Goal: Task Accomplishment & Management: Complete application form

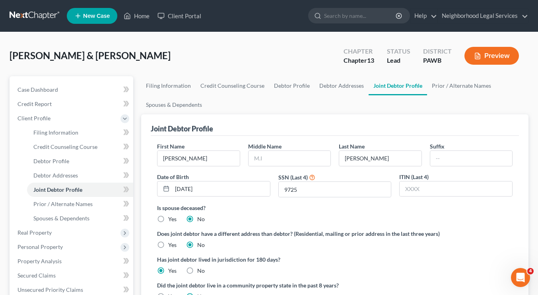
click at [33, 18] on link at bounding box center [35, 16] width 51 height 14
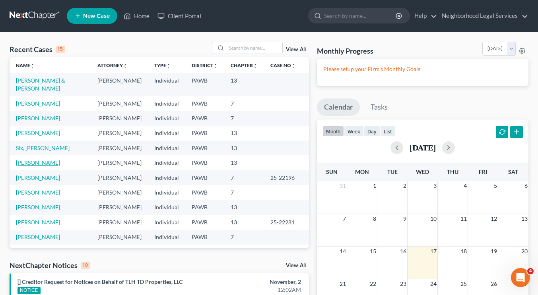
click at [44, 164] on link "[PERSON_NAME]" at bounding box center [38, 162] width 44 height 7
select select "10"
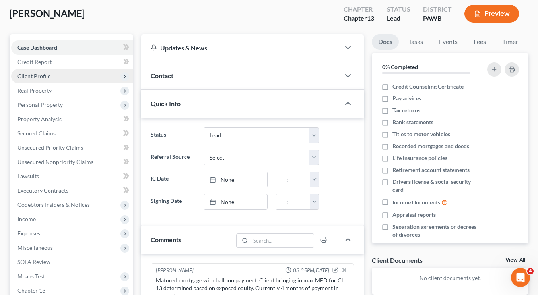
scroll to position [48, 0]
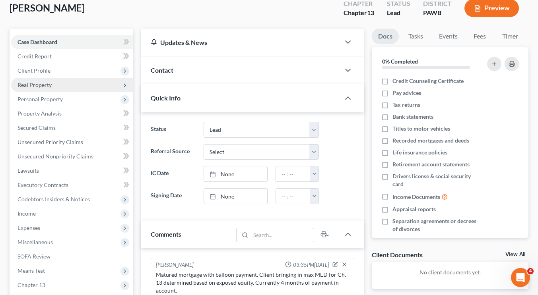
click at [82, 82] on span "Real Property" at bounding box center [72, 85] width 122 height 14
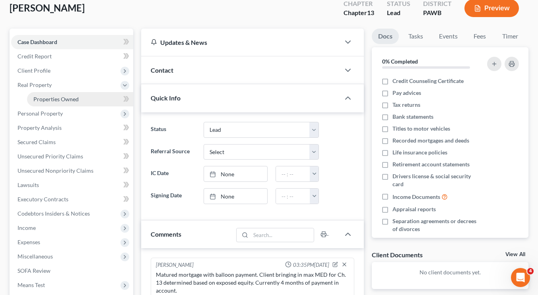
click at [79, 103] on link "Properties Owned" at bounding box center [80, 99] width 106 height 14
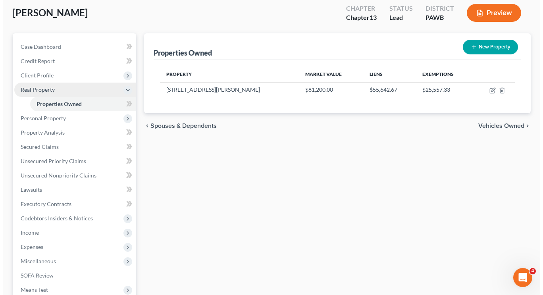
scroll to position [43, 0]
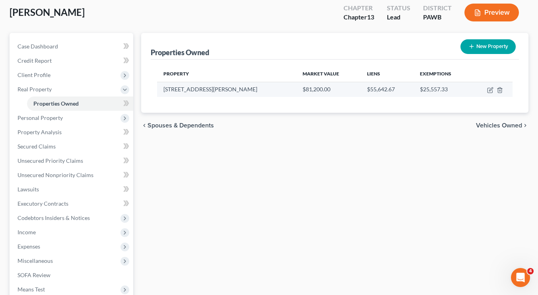
click at [486, 92] on td at bounding box center [491, 89] width 41 height 15
click at [493, 89] on icon "button" at bounding box center [490, 90] width 6 height 6
select select "39"
select select "0"
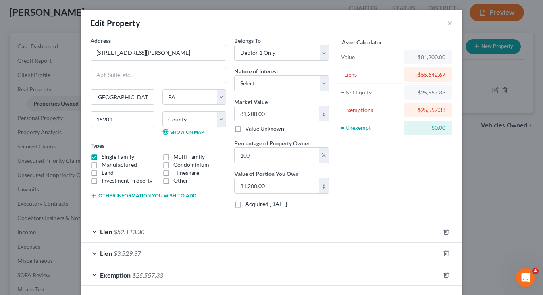
scroll to position [34, 0]
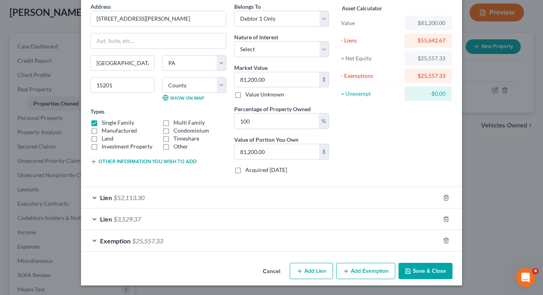
click at [236, 201] on div "Lien $52,113.30" at bounding box center [260, 197] width 359 height 21
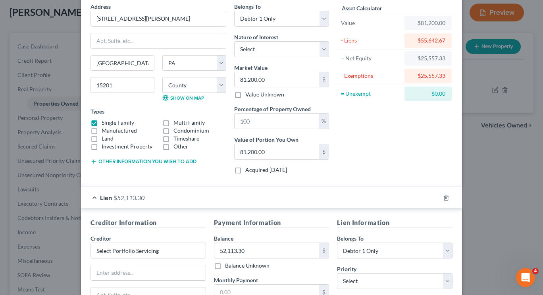
click at [236, 201] on div "Lien $52,113.30" at bounding box center [260, 197] width 359 height 21
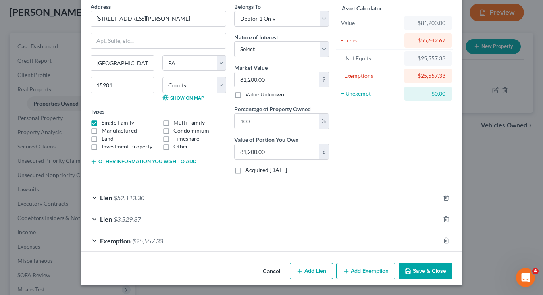
click at [388, 141] on div "Asset Calculator Value $81,200.00 - Liens $55,642.67 = Net Equity $25,557.33 - …" at bounding box center [395, 91] width 124 height 178
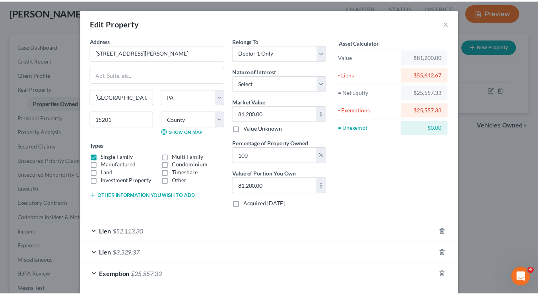
scroll to position [1, 0]
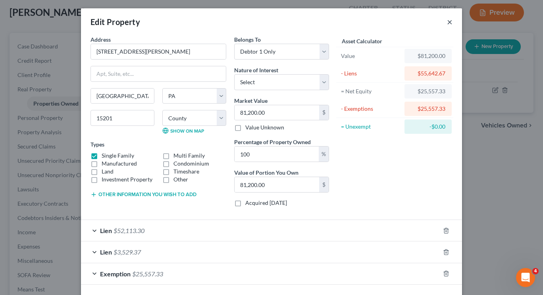
click at [448, 23] on button "×" at bounding box center [450, 22] width 6 height 10
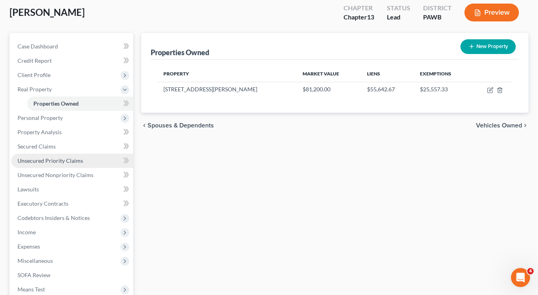
click at [68, 166] on link "Unsecured Priority Claims" at bounding box center [72, 161] width 122 height 14
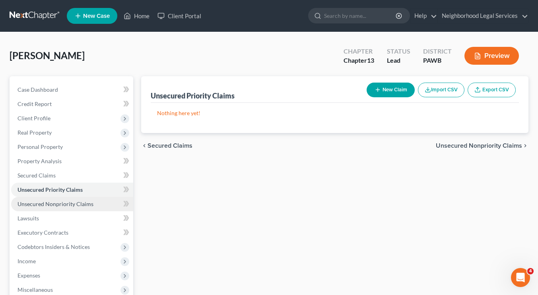
click at [71, 209] on link "Unsecured Nonpriority Claims" at bounding box center [72, 204] width 122 height 14
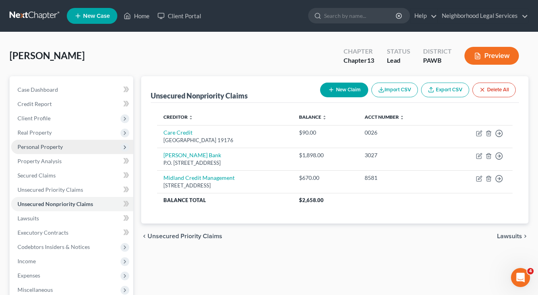
click at [71, 147] on span "Personal Property" at bounding box center [72, 147] width 122 height 14
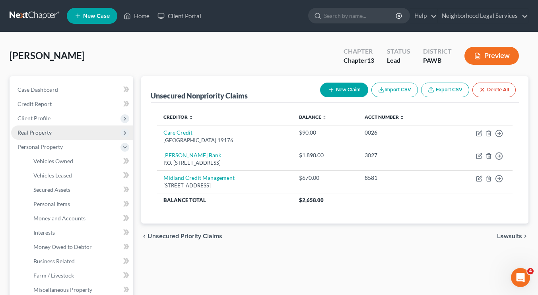
click at [77, 133] on span "Real Property" at bounding box center [72, 133] width 122 height 14
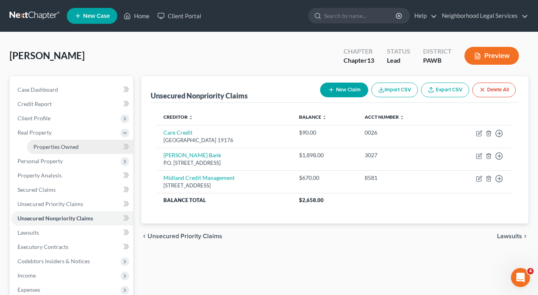
click at [72, 149] on span "Properties Owned" at bounding box center [55, 146] width 45 height 7
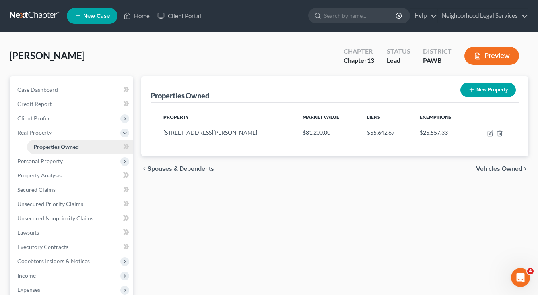
click at [72, 149] on span "Properties Owned" at bounding box center [55, 146] width 45 height 7
click at [72, 165] on span "Personal Property" at bounding box center [72, 161] width 122 height 14
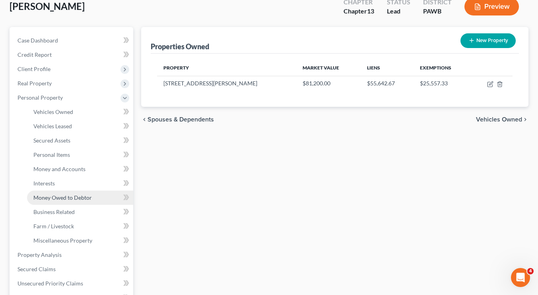
scroll to position [94, 0]
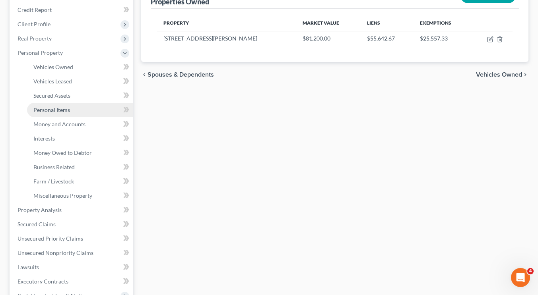
click at [57, 111] on span "Personal Items" at bounding box center [51, 109] width 37 height 7
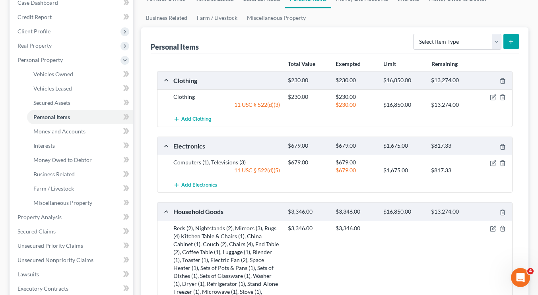
scroll to position [86, 0]
click at [56, 136] on link "Money and Accounts" at bounding box center [80, 132] width 106 height 14
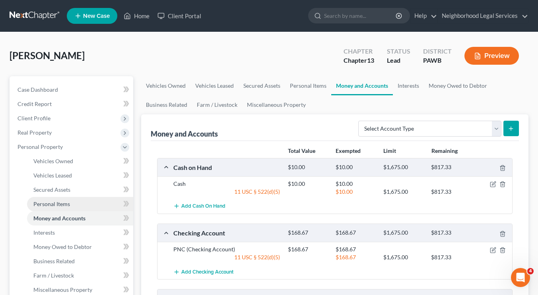
scroll to position [191, 0]
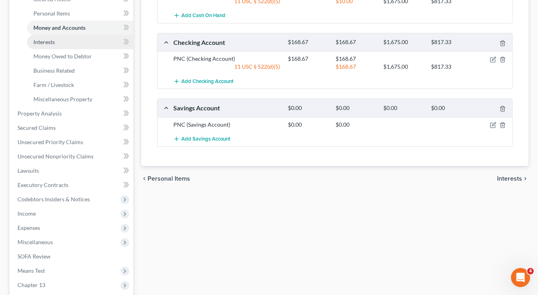
click at [47, 47] on link "Interests" at bounding box center [80, 42] width 106 height 14
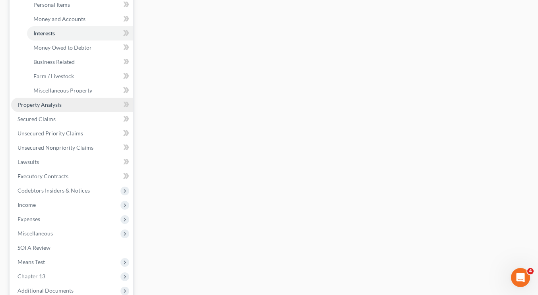
scroll to position [200, 0]
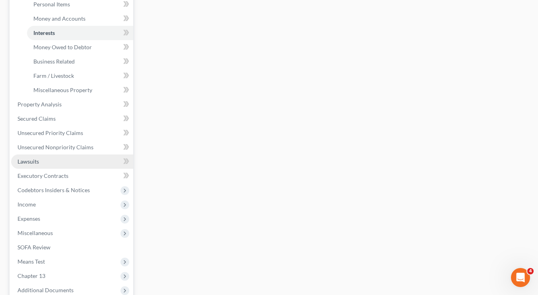
click at [62, 161] on link "Lawsuits" at bounding box center [72, 162] width 122 height 14
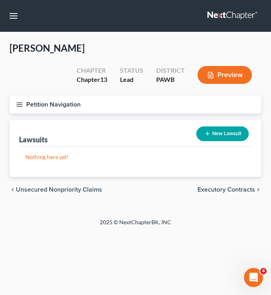
click at [220, 138] on button "New Lawsuit" at bounding box center [222, 133] width 52 height 15
select select "0"
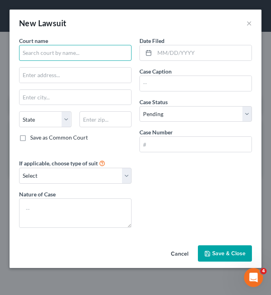
click at [89, 53] on input "text" at bounding box center [75, 53] width 112 height 16
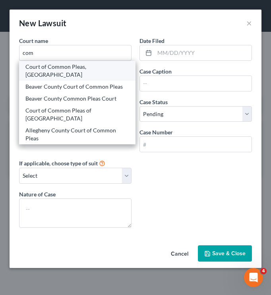
click at [70, 70] on div "Court of Common Pleas, Allegheny County" at bounding box center [77, 71] width 104 height 16
type input "Court of Common Pleas, Allegheny County"
type input "414 Grant Street"
type input "Pittsburgh"
select select "39"
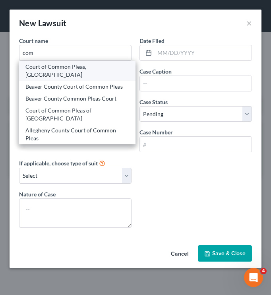
type input "15219"
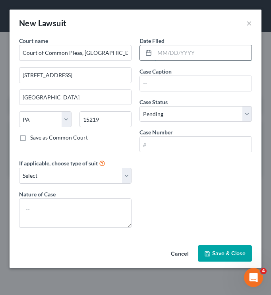
click at [159, 52] on input "text" at bounding box center [203, 52] width 97 height 15
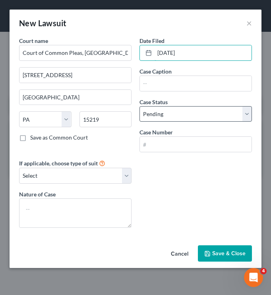
type input "01/06/1997"
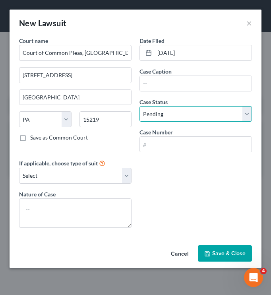
click at [191, 117] on select "Select Pending On Appeal Concluded" at bounding box center [195, 114] width 112 height 16
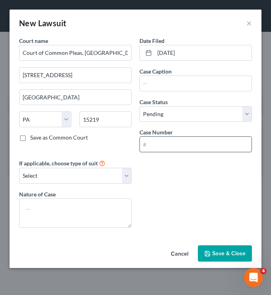
click at [194, 141] on input "text" at bounding box center [196, 144] width 112 height 15
click at [185, 142] on input "text" at bounding box center [196, 144] width 112 height 15
paste input "• GD-97-004930"
click at [152, 147] on input "• GD-97-004930" at bounding box center [196, 144] width 112 height 15
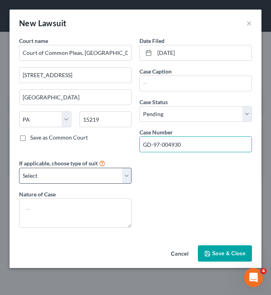
type input "GD-97-004930"
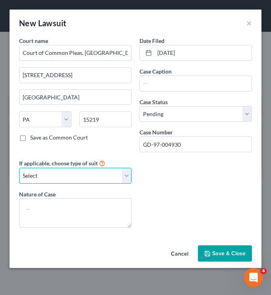
click at [112, 176] on select "Select Repossession Garnishment Foreclosure Attached, Seized, Or Levied Other" at bounding box center [75, 176] width 112 height 16
click at [185, 174] on div "Court name * Court of Common Pleas, Allegheny County 414 Grant Street Pittsburg…" at bounding box center [135, 135] width 241 height 197
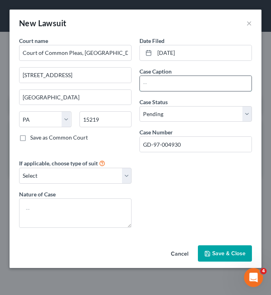
click at [159, 86] on input "text" at bounding box center [196, 83] width 112 height 15
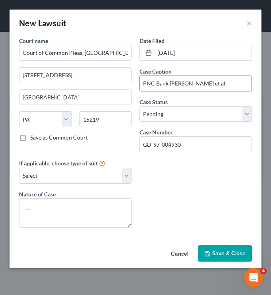
type input "PNC Bank v. Griffin et al."
click at [211, 182] on div "Court name * Court of Common Pleas, Allegheny County 414 Grant Street Pittsburg…" at bounding box center [135, 135] width 241 height 197
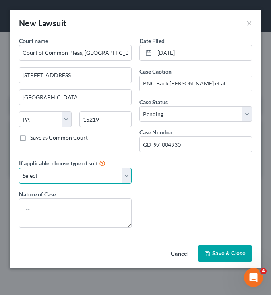
click at [85, 181] on select "Select Repossession Garnishment Foreclosure Attached, Seized, Or Levied Other" at bounding box center [75, 176] width 112 height 16
select select "2"
click at [19, 168] on select "Select Repossession Garnishment Foreclosure Attached, Seized, Or Levied Other" at bounding box center [75, 176] width 112 height 16
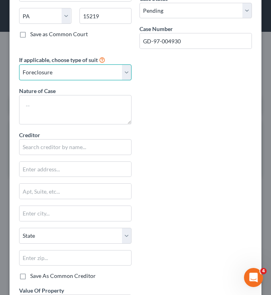
scroll to position [87, 0]
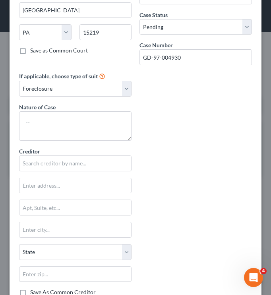
click at [191, 141] on div "Court name * Court of Common Pleas, Allegheny County 414 Grant Street Pittsburg…" at bounding box center [135, 162] width 241 height 425
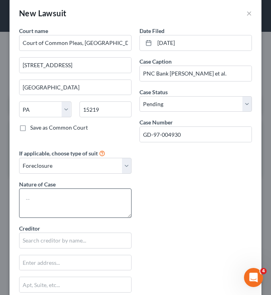
scroll to position [0, 0]
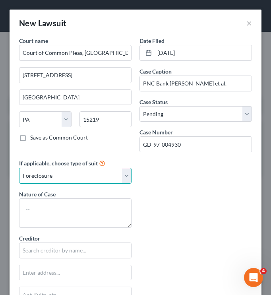
click at [77, 176] on select "Select Repossession Garnishment Foreclosure Attached, Seized, Or Levied Other" at bounding box center [75, 176] width 112 height 16
select select
click at [19, 168] on select "Select Repossession Garnishment Foreclosure Attached, Seized, Or Levied Other" at bounding box center [75, 176] width 112 height 16
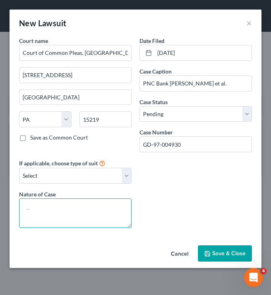
click at [75, 219] on textarea at bounding box center [75, 212] width 112 height 29
click at [25, 210] on textarea "Case terminated in 2015" at bounding box center [75, 212] width 112 height 29
click at [77, 216] on textarea "Mortgage foreclosure that was terminated in 2015" at bounding box center [75, 212] width 112 height 29
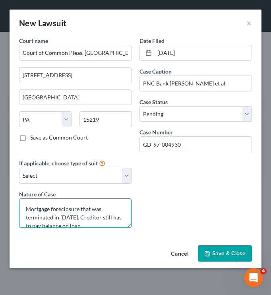
type textarea "Mortgage foreclosure that was terminated in 2015. Creditor still has to pay bal…"
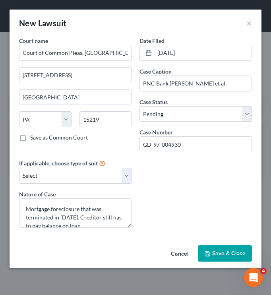
click at [208, 251] on icon "button" at bounding box center [207, 253] width 5 height 5
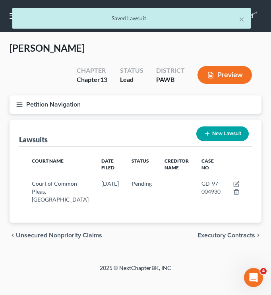
click at [45, 102] on button "Petition Navigation" at bounding box center [136, 104] width 252 height 18
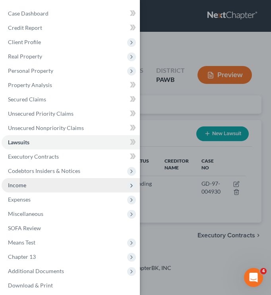
click at [38, 191] on span "Income" at bounding box center [71, 185] width 138 height 14
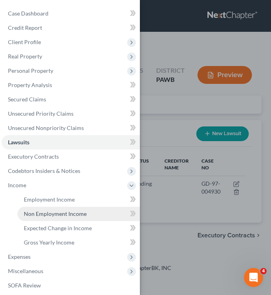
click at [43, 211] on span "Non Employment Income" at bounding box center [55, 213] width 63 height 7
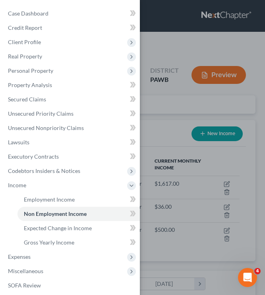
scroll to position [107, 230]
click at [170, 108] on div "Case Dashboard Payments Invoices Payments Payments Credit Report Client Profile" at bounding box center [132, 147] width 265 height 295
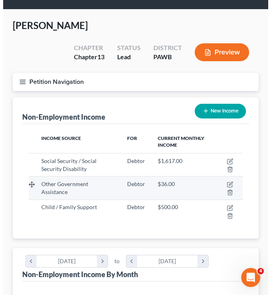
scroll to position [24, 0]
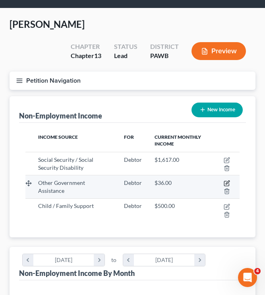
click at [225, 182] on icon "button" at bounding box center [227, 183] width 6 height 6
select select "5"
select select "0"
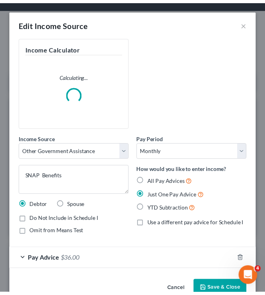
scroll to position [110, 236]
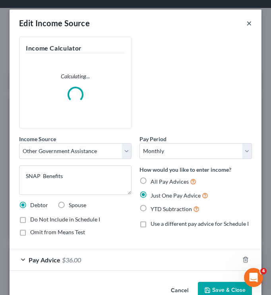
click at [246, 23] on button "×" at bounding box center [249, 23] width 6 height 10
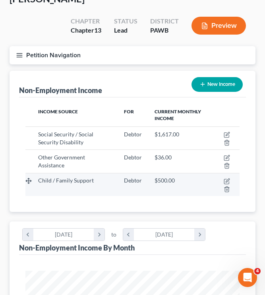
scroll to position [50, 0]
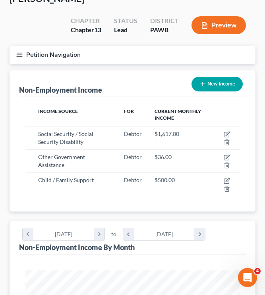
click at [43, 53] on button "Petition Navigation" at bounding box center [133, 55] width 246 height 18
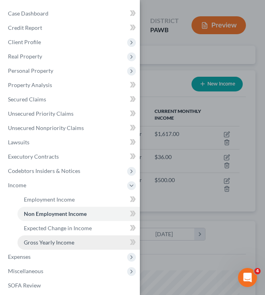
click at [92, 242] on link "Gross Yearly Income" at bounding box center [78, 242] width 122 height 14
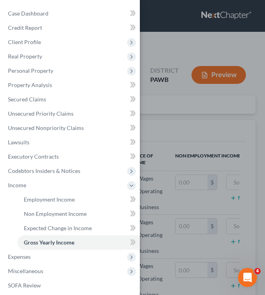
click at [206, 131] on div "Case Dashboard Payments Invoices Payments Payments Credit Report Client Profile" at bounding box center [132, 147] width 265 height 295
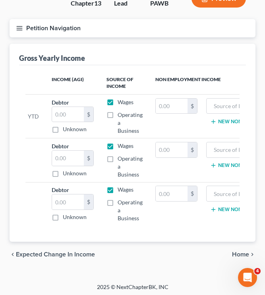
scroll to position [0, 39]
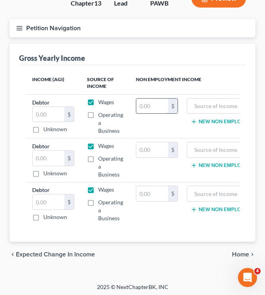
click at [154, 104] on input "text" at bounding box center [152, 106] width 32 height 15
click at [163, 145] on input "text" at bounding box center [152, 149] width 32 height 15
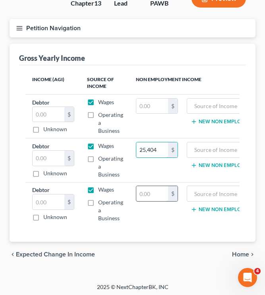
type input "25,404"
click at [151, 194] on input "text" at bounding box center [152, 193] width 32 height 15
type input "25,404"
click at [98, 145] on label "Wages" at bounding box center [106, 146] width 16 height 8
click at [101, 145] on input "Wages" at bounding box center [103, 144] width 5 height 5
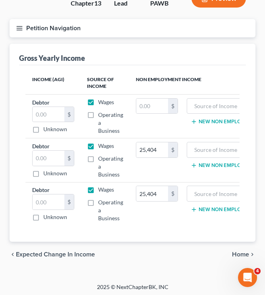
checkbox input "false"
click at [98, 189] on label "Wages" at bounding box center [106, 190] width 16 height 8
click at [101, 189] on input "Wages" at bounding box center [103, 188] width 5 height 5
checkbox input "false"
click at [162, 104] on input "text" at bounding box center [152, 106] width 32 height 15
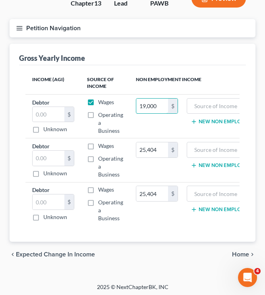
type input "19,000"
click at [205, 86] on th "Non Employment Income" at bounding box center [208, 83] width 156 height 23
click at [122, 39] on div "Petition Navigation Case Dashboard Payments Invoices Payments Payments Credit R…" at bounding box center [133, 31] width 254 height 25
click at [143, 79] on th "Non Employment Income" at bounding box center [208, 83] width 156 height 23
click at [98, 99] on label "Wages" at bounding box center [106, 102] width 16 height 8
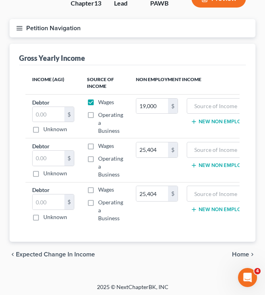
click at [101, 99] on input "Wages" at bounding box center [103, 100] width 5 height 5
checkbox input "false"
type input "l"
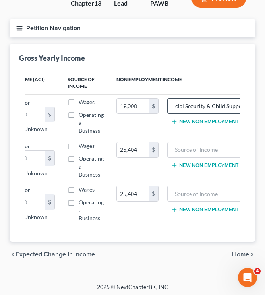
scroll to position [0, 10]
type input "Social Security & Child Support"
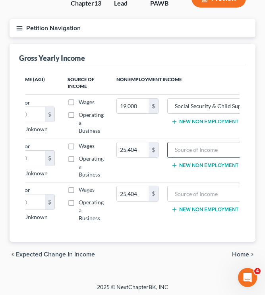
click at [203, 153] on input "text" at bounding box center [208, 149] width 72 height 15
type input "D"
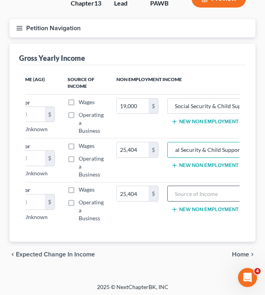
type input "Social Security & Child Support"
click at [208, 191] on input "text" at bounding box center [208, 193] width 72 height 15
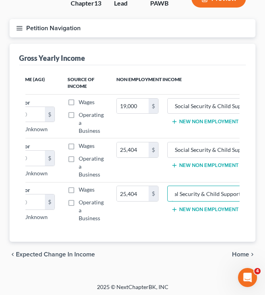
type input "Social Security & Child Support"
click at [189, 273] on div "Petition Navigation Case Dashboard Payments Invoices Payments Payments Credit R…" at bounding box center [133, 146] width 246 height 254
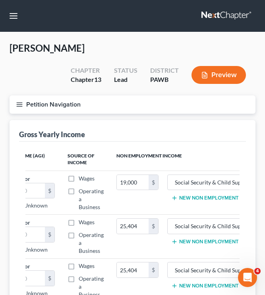
click at [62, 101] on button "Petition Navigation" at bounding box center [133, 104] width 246 height 18
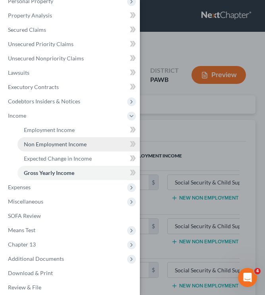
scroll to position [75, 0]
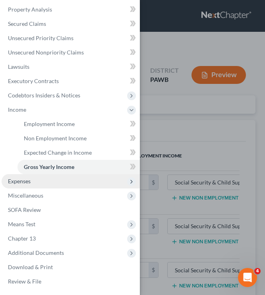
click at [51, 184] on span "Expenses" at bounding box center [71, 181] width 138 height 14
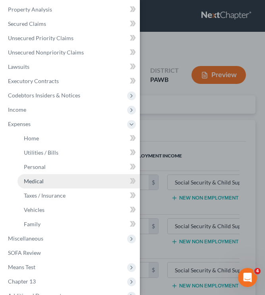
click at [52, 180] on link "Medical" at bounding box center [78, 181] width 122 height 14
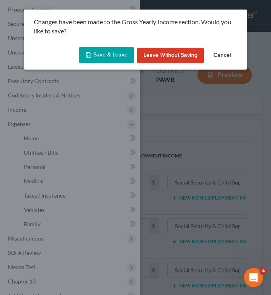
click at [112, 60] on button "Save & Leave" at bounding box center [106, 55] width 55 height 17
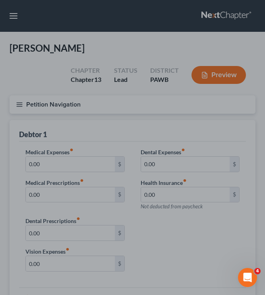
click at [41, 100] on div at bounding box center [132, 147] width 265 height 295
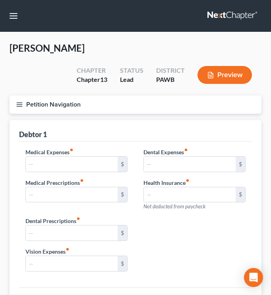
type input "0.00"
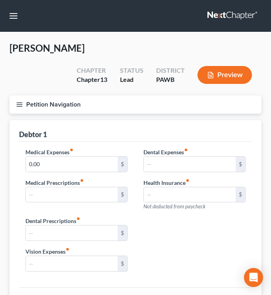
type input "0.00"
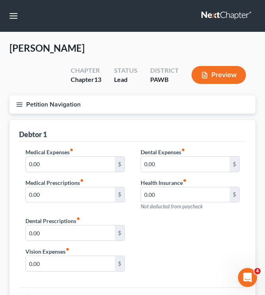
click at [81, 107] on button "Petition Navigation" at bounding box center [133, 104] width 246 height 18
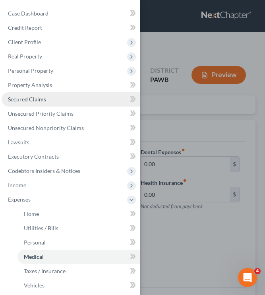
click at [60, 93] on link "Secured Claims" at bounding box center [71, 99] width 138 height 14
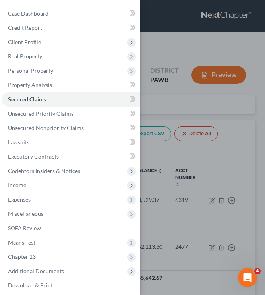
click at [147, 91] on div "Case Dashboard Payments Invoices Payments Payments Credit Report Client Profile" at bounding box center [132, 147] width 265 height 295
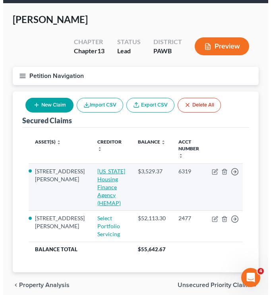
scroll to position [29, 0]
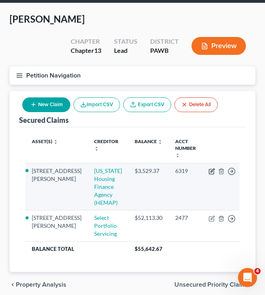
click at [211, 172] on icon "button" at bounding box center [213, 170] width 4 height 4
select select "0"
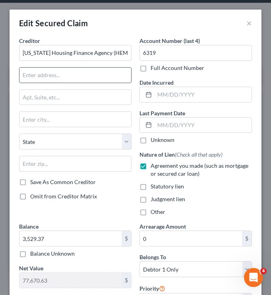
click at [74, 75] on input "text" at bounding box center [75, 75] width 112 height 15
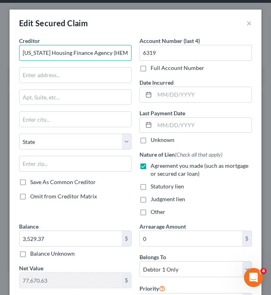
drag, startPoint x: 91, startPoint y: 50, endPoint x: 120, endPoint y: 55, distance: 30.1
click at [120, 55] on input "Pennsylvania Housing Finance Agency (HEMAP)" at bounding box center [75, 53] width 112 height 16
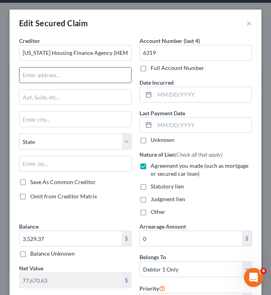
click at [82, 80] on input "text" at bounding box center [75, 75] width 112 height 15
paste input "211 N Front St"
type input "211 N Front St"
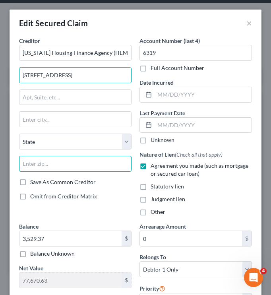
paste input "17101"
click at [78, 164] on input "text" at bounding box center [75, 164] width 112 height 16
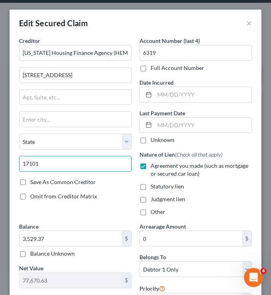
type input "17101"
click at [116, 183] on div "Save As Common Creditor" at bounding box center [75, 182] width 112 height 8
type input "Harrisburg"
select select "39"
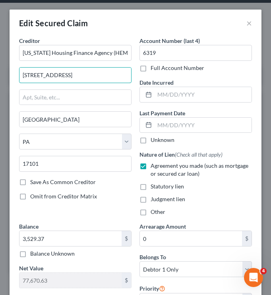
drag, startPoint x: 76, startPoint y: 75, endPoint x: -19, endPoint y: 84, distance: 95.8
click at [0, 84] on html "Home New Case Client Portal Neighborhood Legal Services martinc@nlsa.us My Acco…" at bounding box center [135, 149] width 271 height 356
paste input "275 Swallow Hill Rd"
type input "2275 Swallow Hill Rd"
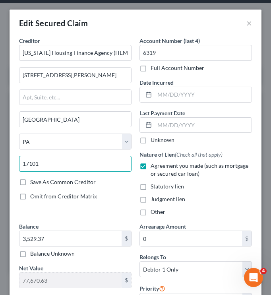
drag, startPoint x: 55, startPoint y: 161, endPoint x: -6, endPoint y: 161, distance: 60.8
click at [0, 161] on html "Home New Case Client Portal Neighborhood Legal Services martinc@nlsa.us My Acco…" at bounding box center [135, 149] width 271 height 356
paste input "5220"
type input "15220"
type input "Pittsburgh"
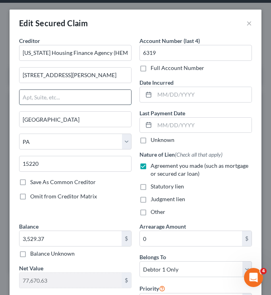
click at [67, 100] on input "text" at bounding box center [75, 97] width 112 height 15
type input "Building 200"
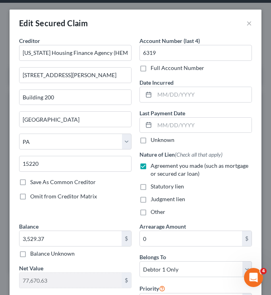
click at [229, 142] on div "Unknown" at bounding box center [195, 140] width 112 height 8
click at [142, 95] on div at bounding box center [147, 94] width 15 height 15
click at [147, 95] on icon at bounding box center [148, 94] width 6 height 6
click at [146, 95] on icon at bounding box center [148, 94] width 6 height 6
click at [217, 91] on input "text" at bounding box center [203, 94] width 97 height 15
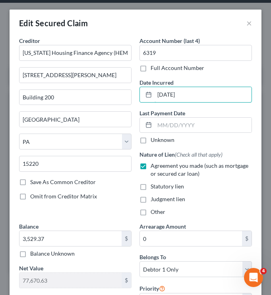
type input "01/07/2024"
click at [239, 114] on div "Last Payment Date Unknown" at bounding box center [195, 126] width 112 height 35
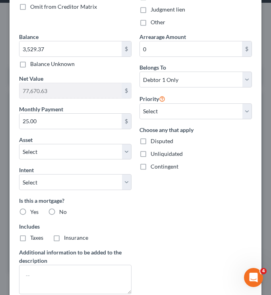
scroll to position [0, 0]
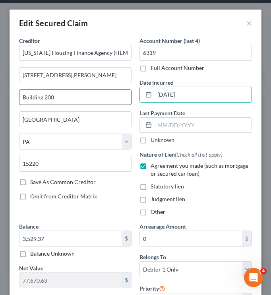
drag, startPoint x: 195, startPoint y: 95, endPoint x: 119, endPoint y: 101, distance: 76.5
click at [119, 101] on div "Creditor * Pennsylvania Housing Finance Agency (HEMAP) 2275 Swallow Hill Rd Bui…" at bounding box center [135, 263] width 241 height 453
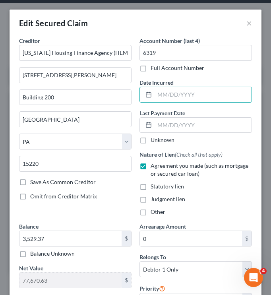
click at [243, 75] on div "Account Number (last 4) 6319 Full Account Number Date Incurred Last Payment Dat…" at bounding box center [195, 130] width 120 height 186
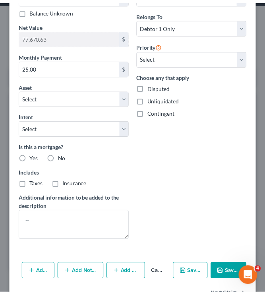
scroll to position [268, 0]
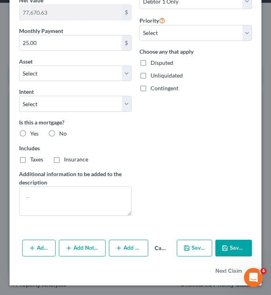
click at [234, 245] on button "Save & Close" at bounding box center [233, 248] width 37 height 17
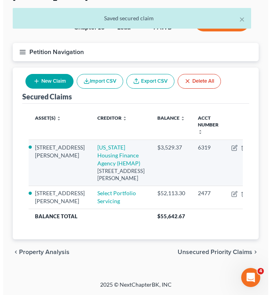
scroll to position [66, 0]
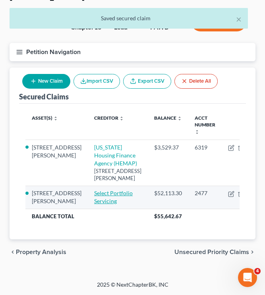
click at [94, 204] on link "Select Portfolio Servicing" at bounding box center [113, 197] width 39 height 15
select select "9"
select select "0"
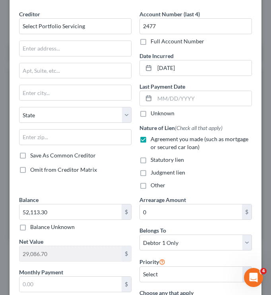
scroll to position [0, 0]
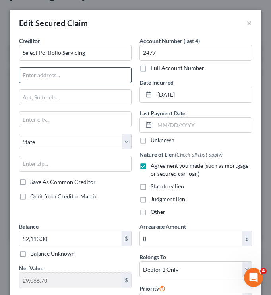
click at [65, 75] on input "text" at bounding box center [75, 75] width 112 height 15
paste input "P.O. Box 65250"
type input "P.O. Box 65250"
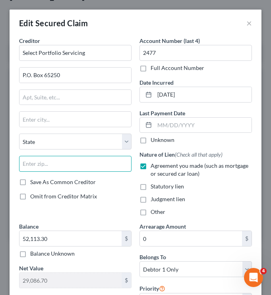
click at [72, 161] on input "text" at bounding box center [75, 164] width 112 height 16
paste input "84165"
type input "84165"
click at [117, 182] on div "Save As Common Creditor" at bounding box center [75, 182] width 112 height 8
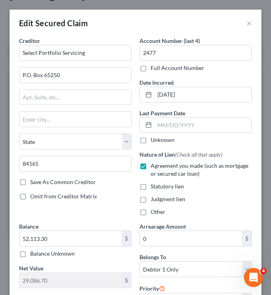
type input "Salt Lake City"
select select "46"
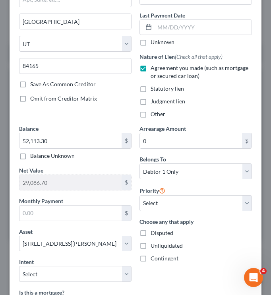
scroll to position [123, 0]
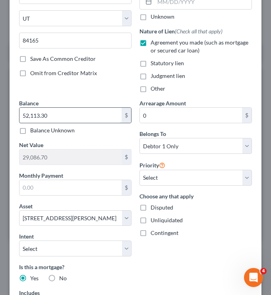
click at [39, 115] on input "52,113.30" at bounding box center [70, 115] width 102 height 15
click at [46, 115] on input "52,113.30" at bounding box center [70, 115] width 102 height 15
type input "52,157.27"
click at [99, 94] on div "Creditor * Select Portfolio Servicing P.O. Box 65250 Salt Lake City State AL AK…" at bounding box center [75, 6] width 120 height 186
click at [52, 163] on input "29,086.70" at bounding box center [70, 156] width 102 height 15
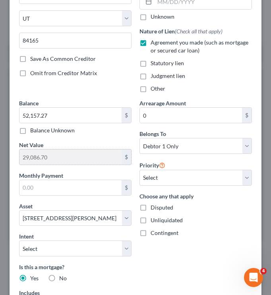
click at [50, 160] on input "29,086.70" at bounding box center [70, 156] width 102 height 15
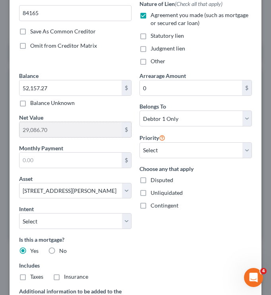
scroll to position [151, 0]
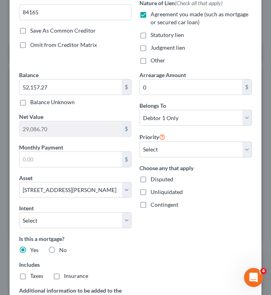
click at [183, 234] on div "Arrearage Amount 0 $ Belongs To * Select Debtor 1 Only Debtor 2 Only Debtor 1 A…" at bounding box center [195, 205] width 120 height 268
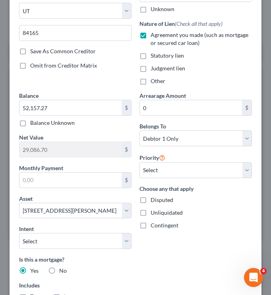
scroll to position [220, 0]
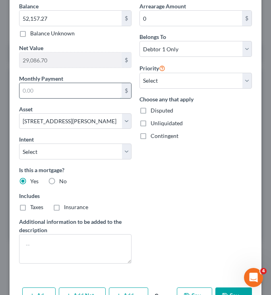
click at [67, 84] on input "text" at bounding box center [70, 90] width 102 height 15
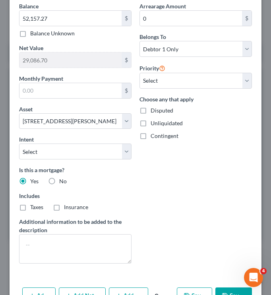
click at [198, 155] on div "Arrearage Amount 0 $ Belongs To * Select Debtor 1 Only Debtor 2 Only Debtor 1 A…" at bounding box center [195, 136] width 120 height 268
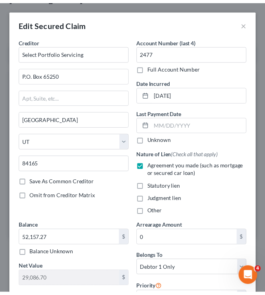
scroll to position [268, 0]
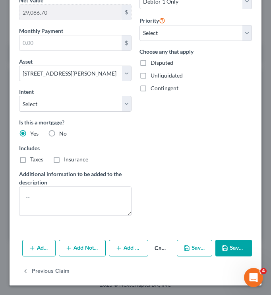
click at [229, 251] on button "Save & Close" at bounding box center [233, 248] width 37 height 17
select select
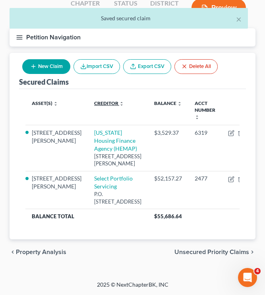
scroll to position [0, 0]
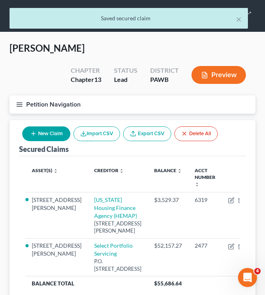
click at [59, 105] on button "Petition Navigation" at bounding box center [133, 104] width 246 height 18
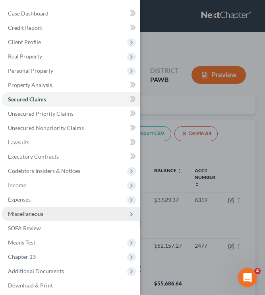
scroll to position [18, 0]
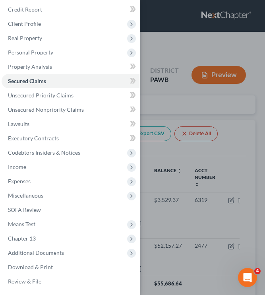
click at [153, 247] on div "Case Dashboard Payments Invoices Payments Payments Credit Report Client Profile" at bounding box center [132, 147] width 265 height 295
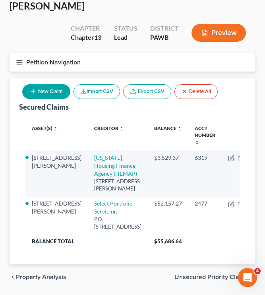
scroll to position [81, 0]
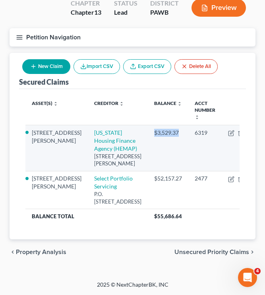
drag, startPoint x: 150, startPoint y: 120, endPoint x: 127, endPoint y: 118, distance: 23.6
click at [154, 129] on div "$3,529.37" at bounding box center [168, 133] width 28 height 8
click at [228, 130] on icon "button" at bounding box center [231, 133] width 6 height 6
select select "39"
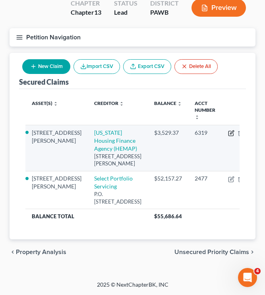
select select "0"
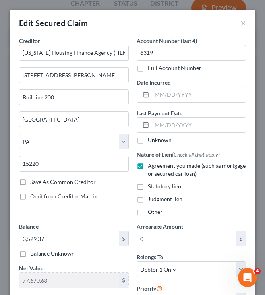
scroll to position [74, 0]
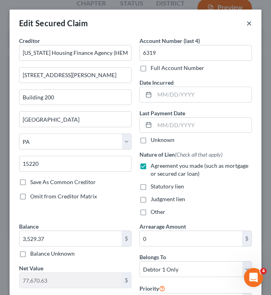
click at [246, 23] on button "×" at bounding box center [249, 23] width 6 height 10
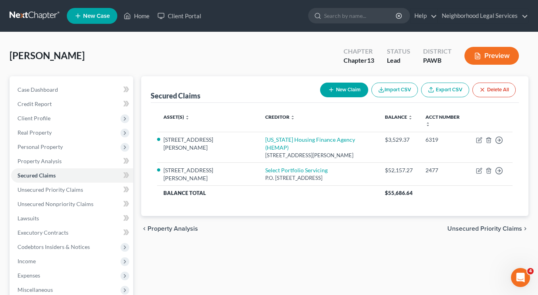
scroll to position [141, 0]
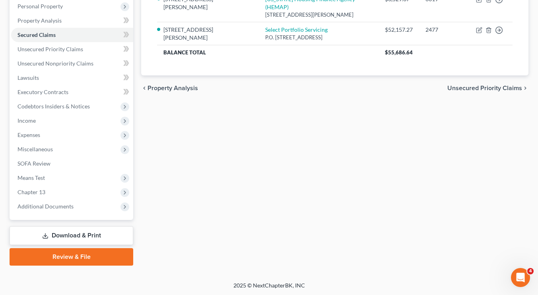
click at [65, 236] on link "Download & Print" at bounding box center [72, 235] width 124 height 19
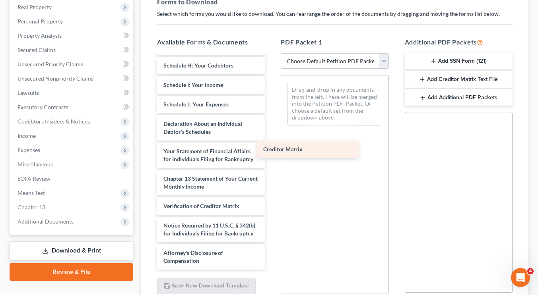
scroll to position [198, 0]
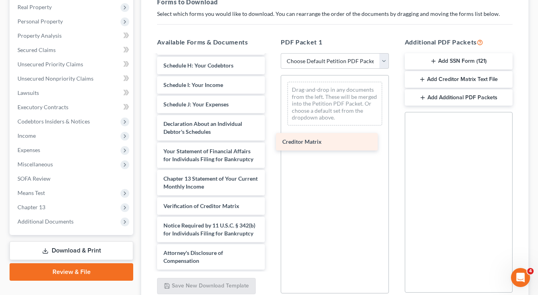
drag, startPoint x: 219, startPoint y: 180, endPoint x: 339, endPoint y: 143, distance: 125.8
click at [271, 143] on div "Creditor Matrix Voluntary Petition for Individuals Filing for Bankruptcy Summar…" at bounding box center [211, 71] width 120 height 397
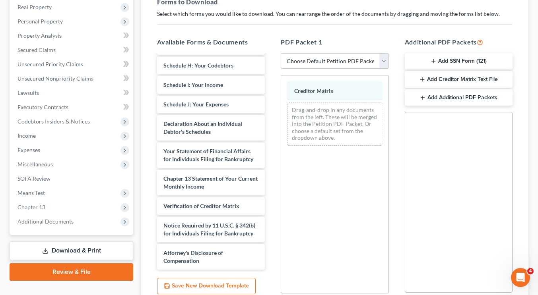
click at [271, 77] on button "Add Creditor Matrix Text File" at bounding box center [458, 79] width 108 height 17
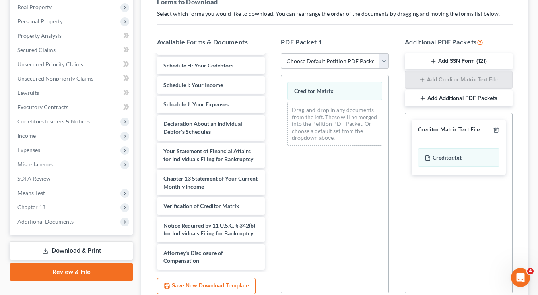
scroll to position [195, 0]
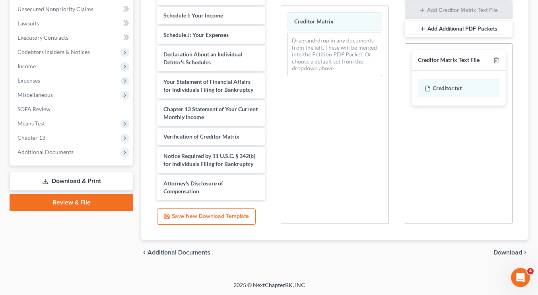
click at [271, 254] on span "Download" at bounding box center [507, 252] width 29 height 6
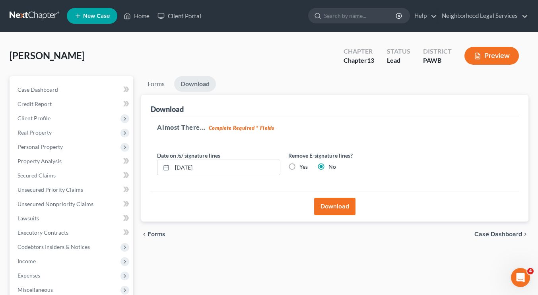
scroll to position [1, 0]
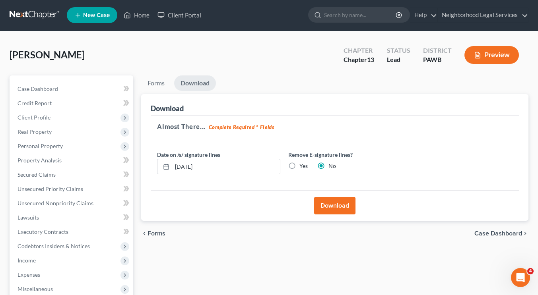
click at [271, 201] on button "Download" at bounding box center [334, 205] width 41 height 17
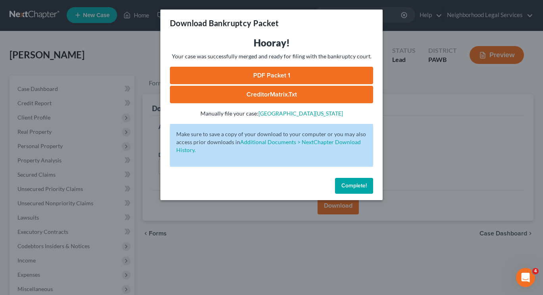
click at [268, 76] on link "PDF Packet 1" at bounding box center [271, 75] width 203 height 17
click at [248, 96] on link "CreditorMatrix.txt" at bounding box center [271, 94] width 203 height 17
click at [271, 183] on span "Complete!" at bounding box center [354, 185] width 25 height 7
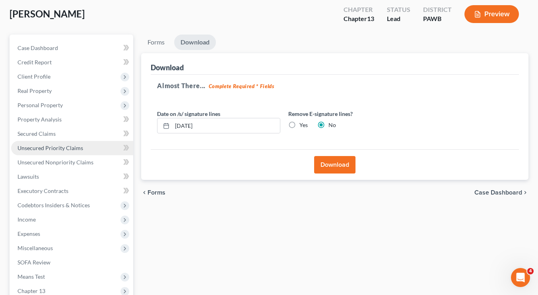
scroll to position [42, 0]
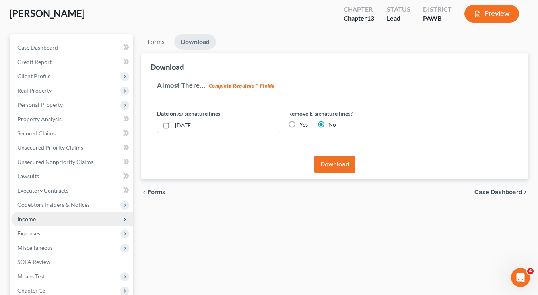
click at [38, 220] on span "Income" at bounding box center [72, 219] width 122 height 14
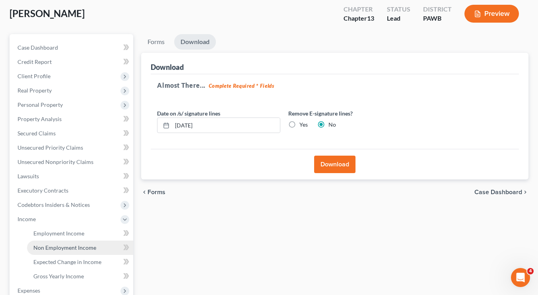
click at [66, 253] on link "Non Employment Income" at bounding box center [80, 248] width 106 height 14
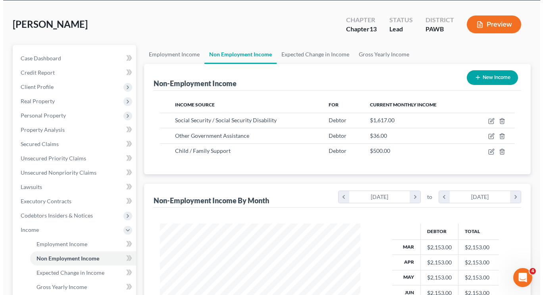
scroll to position [32, 0]
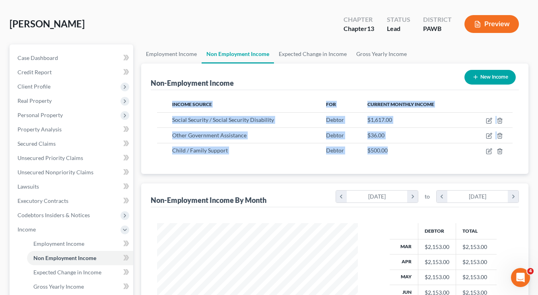
drag, startPoint x: 402, startPoint y: 150, endPoint x: 309, endPoint y: 68, distance: 123.6
click at [271, 68] on div "Non-Employment Income New Income Income Source For Current Monthly Income Socia…" at bounding box center [334, 119] width 387 height 110
click at [271, 68] on div "Non-Employment Income New Income" at bounding box center [335, 77] width 368 height 27
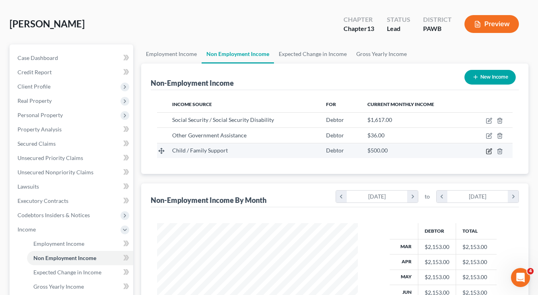
click at [271, 151] on icon "button" at bounding box center [488, 151] width 6 height 6
select select "7"
select select "0"
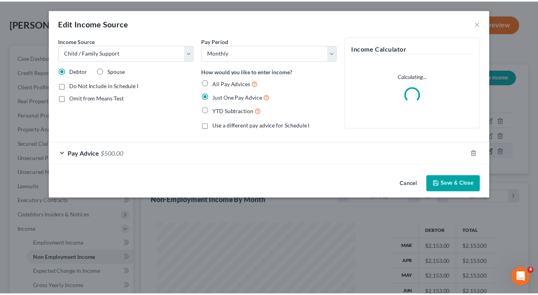
scroll to position [142, 219]
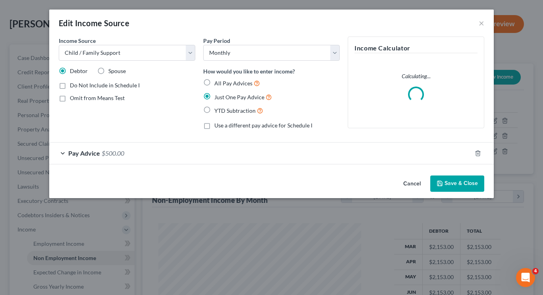
click at [271, 184] on button "Save & Close" at bounding box center [458, 184] width 54 height 17
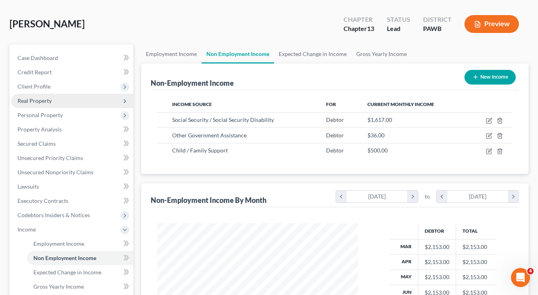
scroll to position [198, 0]
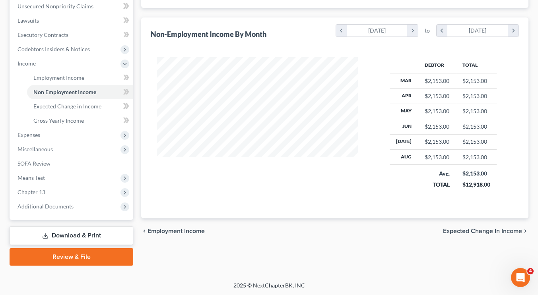
click at [91, 239] on link "Download & Print" at bounding box center [72, 235] width 124 height 19
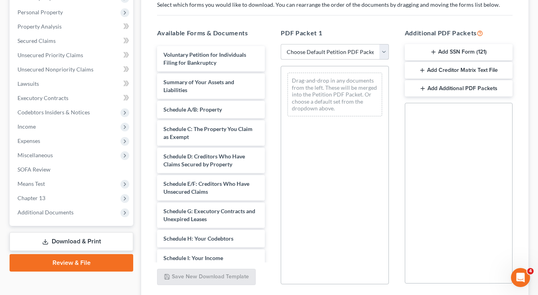
scroll to position [134, 0]
click at [271, 53] on select "Choose Default Petition PDF Packet Complete Bankruptcy Petition (all forms and …" at bounding box center [334, 52] width 108 height 16
click at [271, 44] on select "Choose Default Petition PDF Packet Complete Bankruptcy Petition (all forms and …" at bounding box center [334, 52] width 108 height 16
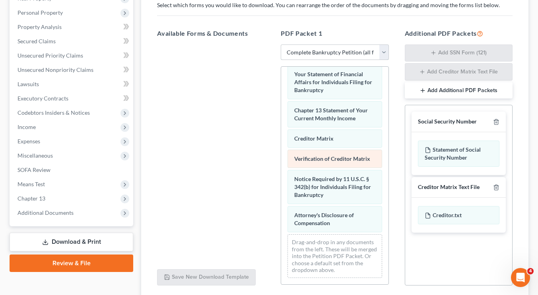
scroll to position [310, 0]
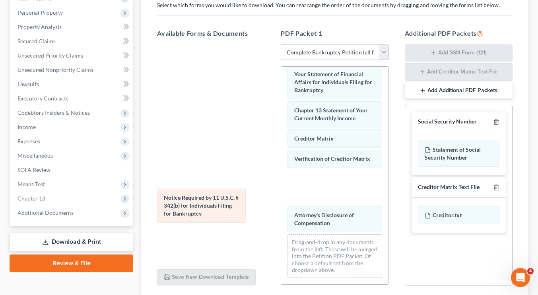
drag, startPoint x: 344, startPoint y: 191, endPoint x: 215, endPoint y: 203, distance: 130.1
click at [271, 203] on div "Notice Required by 11 U.S.C. § 342(b) for Individuals Filing for Bankruptcy Vol…" at bounding box center [334, 24] width 107 height 520
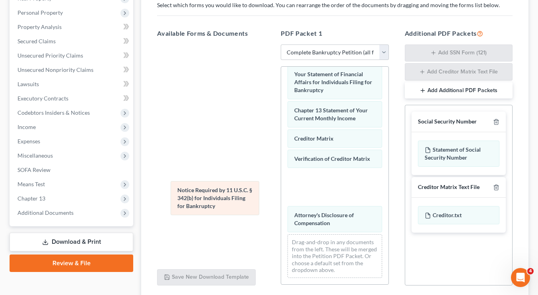
drag, startPoint x: 323, startPoint y: 207, endPoint x: 206, endPoint y: 210, distance: 116.9
click at [271, 210] on div "Notice Required by 11 U.S.C. § 342(b) for Individuals Filing for Bankruptcy Vol…" at bounding box center [334, 24] width 107 height 520
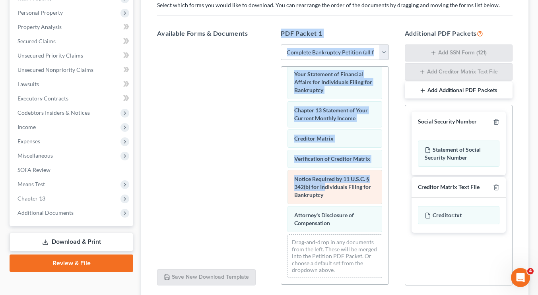
drag, startPoint x: 206, startPoint y: 210, endPoint x: 326, endPoint y: 192, distance: 121.4
click at [271, 192] on div "Available Forms & Documents Save New Download Template PDF Packet 1 Choose Defa…" at bounding box center [334, 157] width 371 height 270
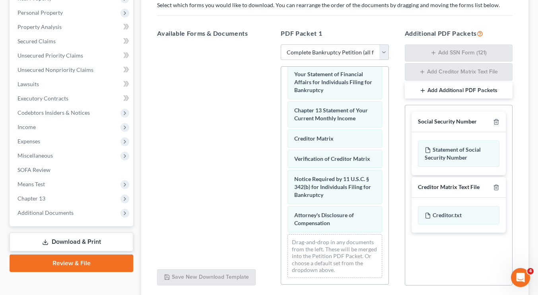
click at [271, 258] on div "Drag-and-drop in any documents from the left. These will be merged into the Pet…" at bounding box center [334, 256] width 94 height 44
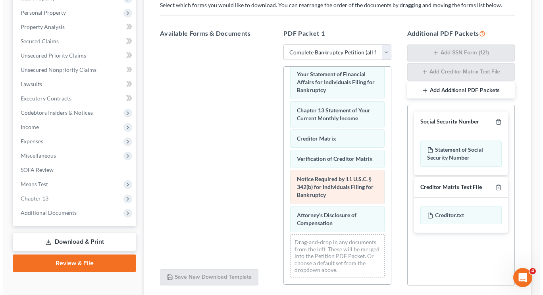
scroll to position [318, 0]
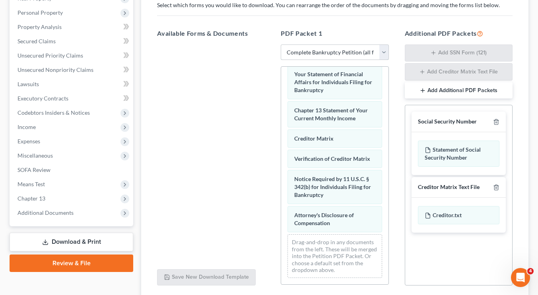
click at [271, 54] on select "Choose Default Petition PDF Packet Complete Bankruptcy Petition (all forms and …" at bounding box center [334, 52] width 108 height 16
select select "1"
click at [271, 44] on select "Choose Default Petition PDF Packet Complete Bankruptcy Petition (all forms and …" at bounding box center [334, 52] width 108 height 16
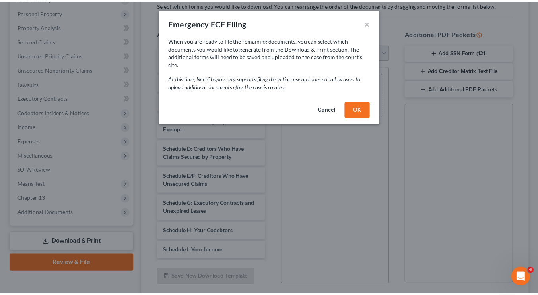
scroll to position [0, 0]
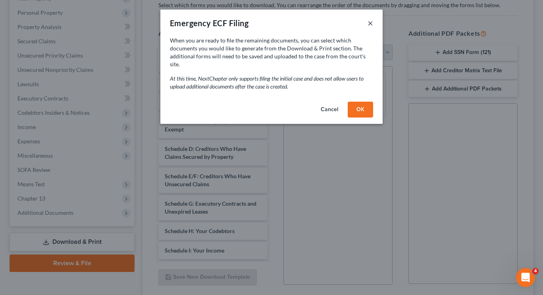
click at [271, 18] on button "×" at bounding box center [371, 23] width 6 height 10
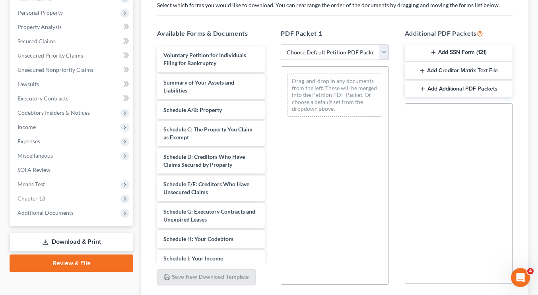
click at [271, 56] on select "Choose Default Petition PDF Packet Complete Bankruptcy Petition (all forms and …" at bounding box center [334, 52] width 108 height 16
select select "0"
click at [271, 44] on select "Choose Default Petition PDF Packet Complete Bankruptcy Petition (all forms and …" at bounding box center [334, 52] width 108 height 16
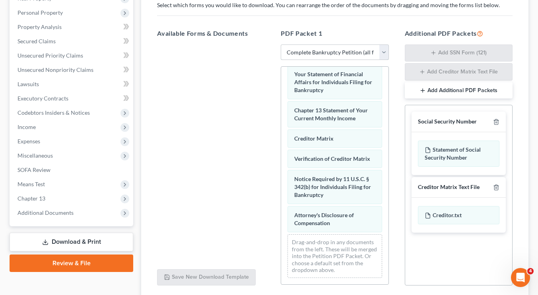
scroll to position [196, 0]
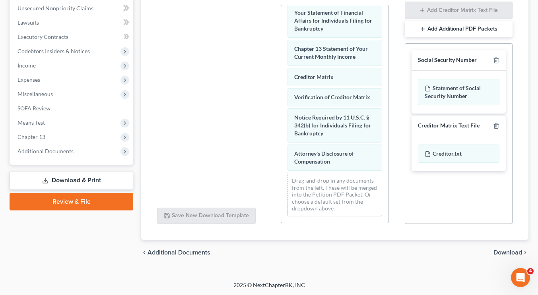
click at [271, 250] on span "Download" at bounding box center [507, 252] width 29 height 6
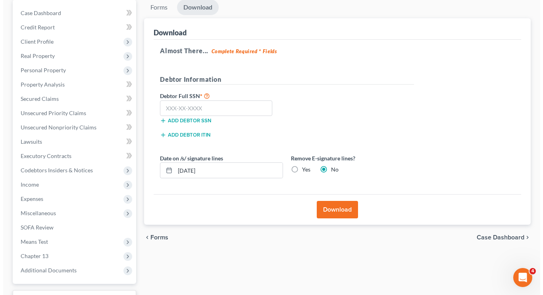
scroll to position [76, 0]
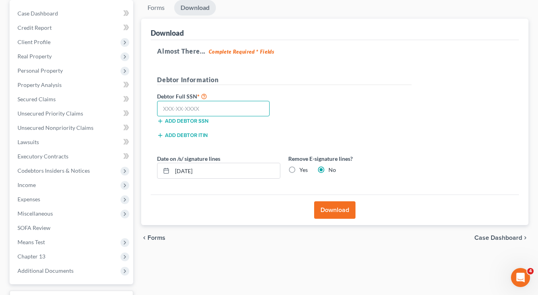
click at [196, 107] on input "text" at bounding box center [213, 109] width 112 height 16
paste input "189-64-9213"
type input "189-64-9213"
click at [271, 122] on div "Debtor Full SSN * 189-64-9213 Add debtor SSN" at bounding box center [284, 111] width 262 height 40
click at [271, 207] on button "Download" at bounding box center [334, 209] width 41 height 17
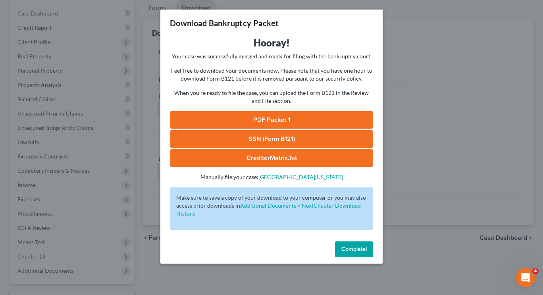
click at [271, 123] on link "PDF Packet 1" at bounding box center [271, 119] width 203 height 17
